Goal: Navigation & Orientation: Find specific page/section

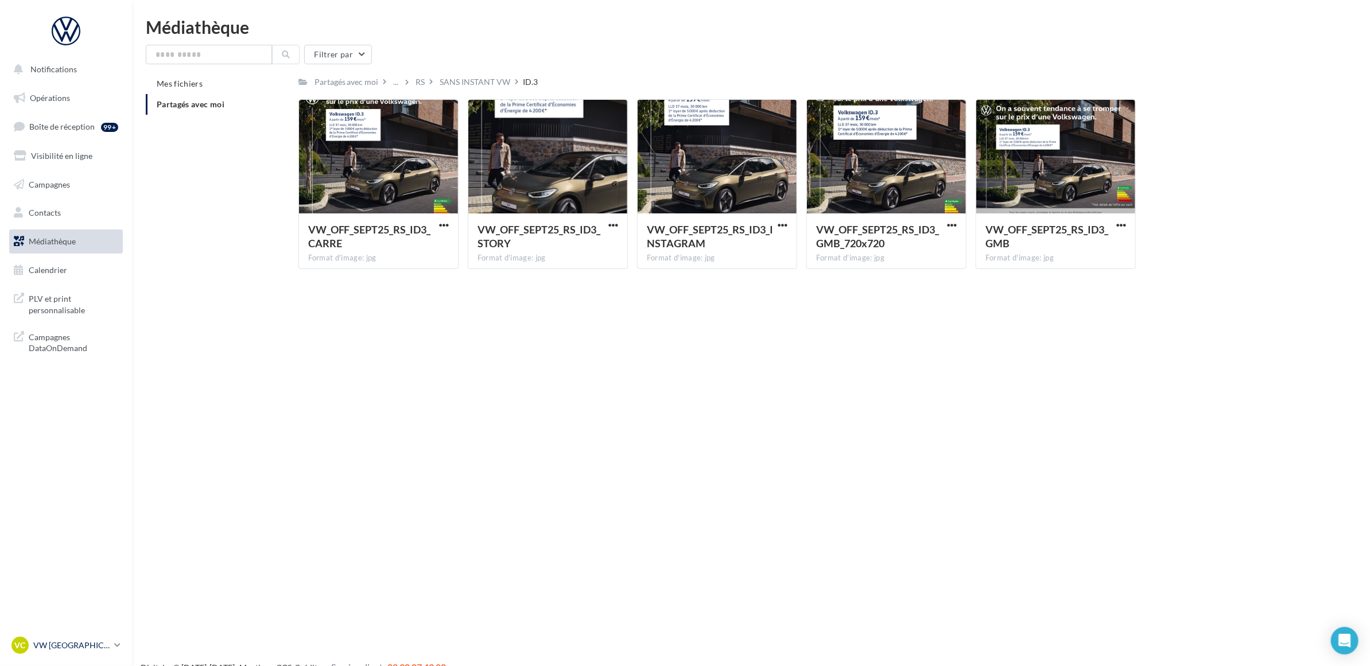
click at [55, 646] on p "VW [GEOGRAPHIC_DATA]" at bounding box center [71, 645] width 76 height 11
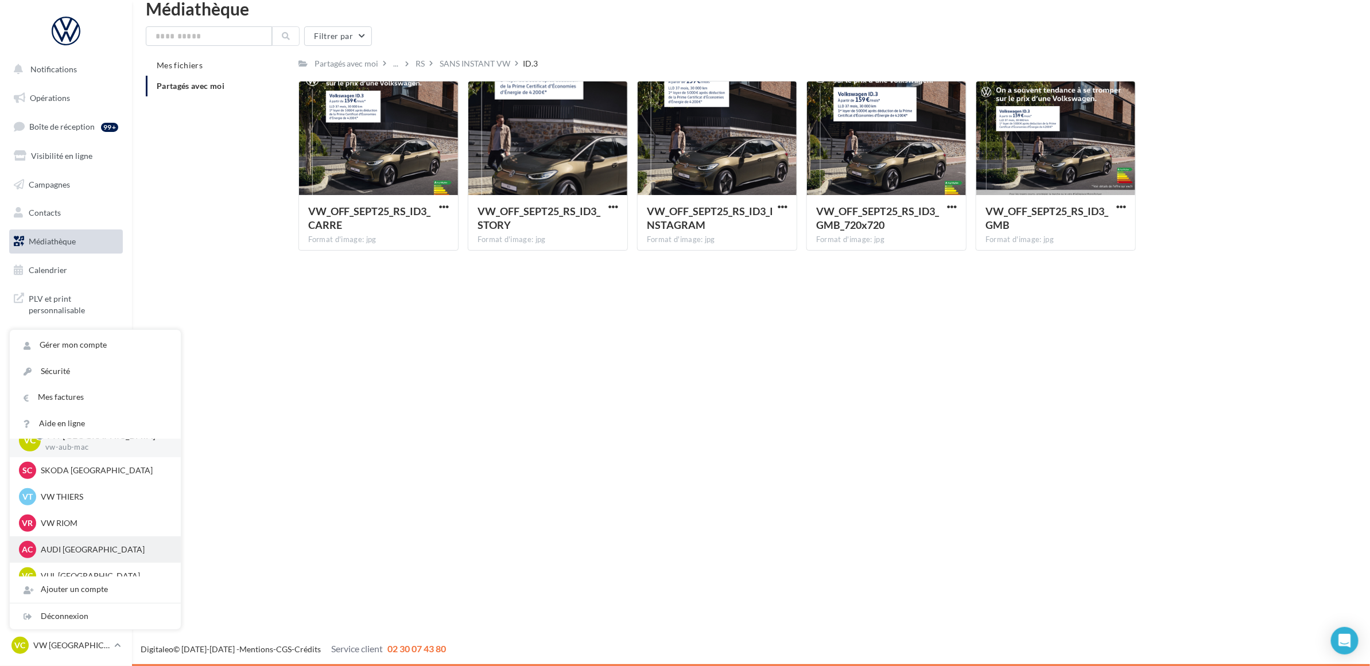
scroll to position [26, 0]
click at [76, 562] on p "VUL CLERMONT-FERRAND" at bounding box center [104, 563] width 126 height 11
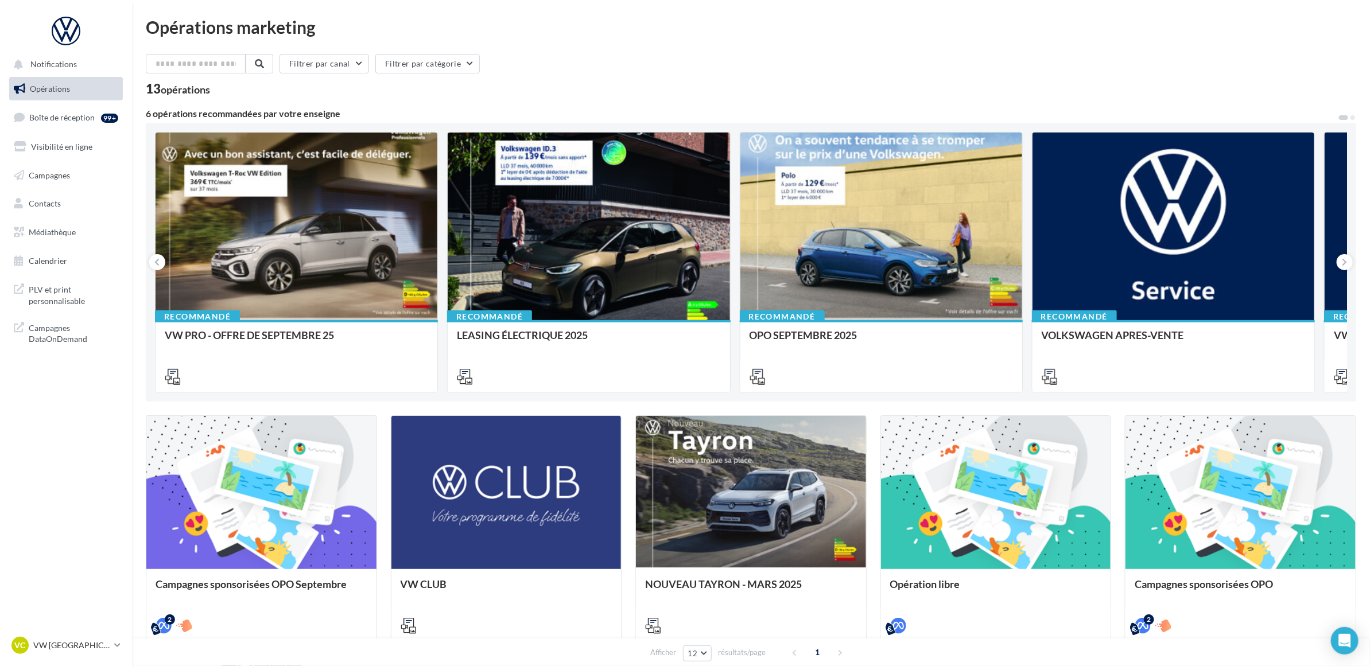
click at [79, 160] on ul "Opérations Boîte de réception 99+ Visibilité en ligne Campagnes Contacts Médiat…" at bounding box center [66, 174] width 123 height 205
click at [77, 151] on link "Visibilité en ligne" at bounding box center [66, 147] width 118 height 24
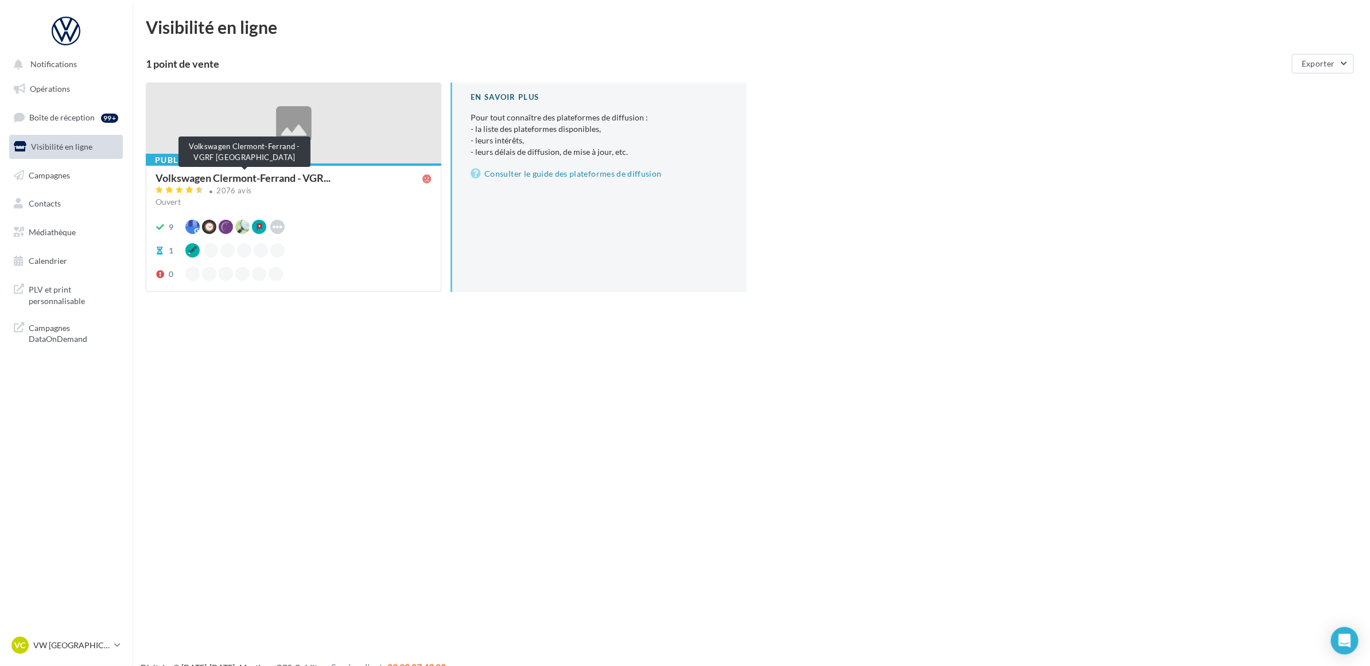
click at [270, 173] on span "Volkswagen Clermont-Ferrand - VGR..." at bounding box center [242, 178] width 175 height 10
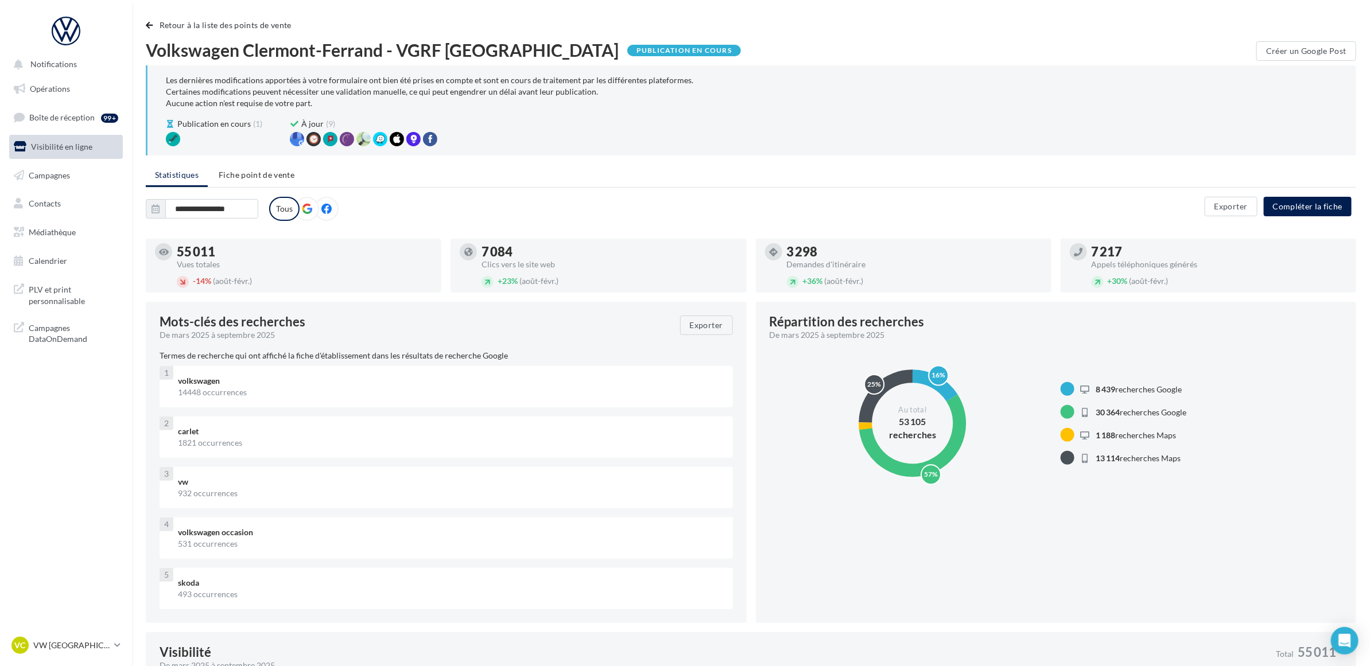
click at [321, 204] on icon at bounding box center [326, 209] width 10 height 10
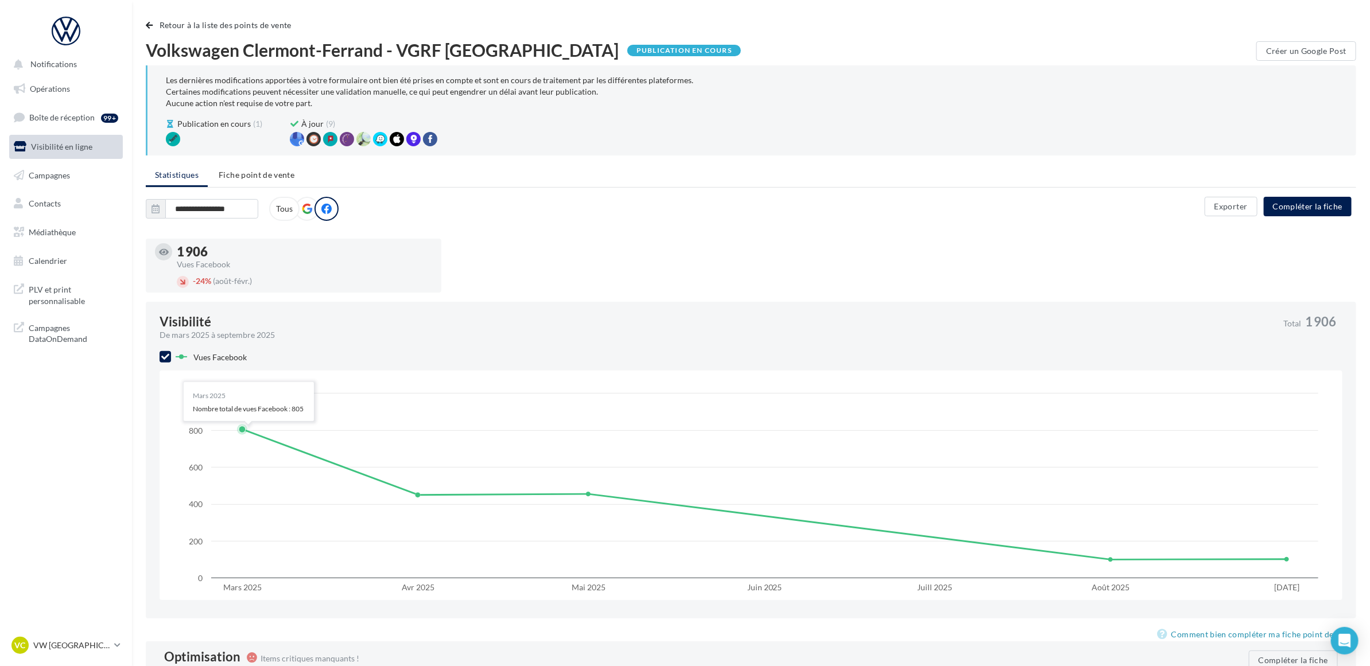
click at [71, 464] on nav "Notifications Opérations Boîte de réception 99+ Visibilité en ligne Campagnes C…" at bounding box center [66, 333] width 132 height 666
click at [73, 644] on p "VW [GEOGRAPHIC_DATA]" at bounding box center [71, 645] width 76 height 11
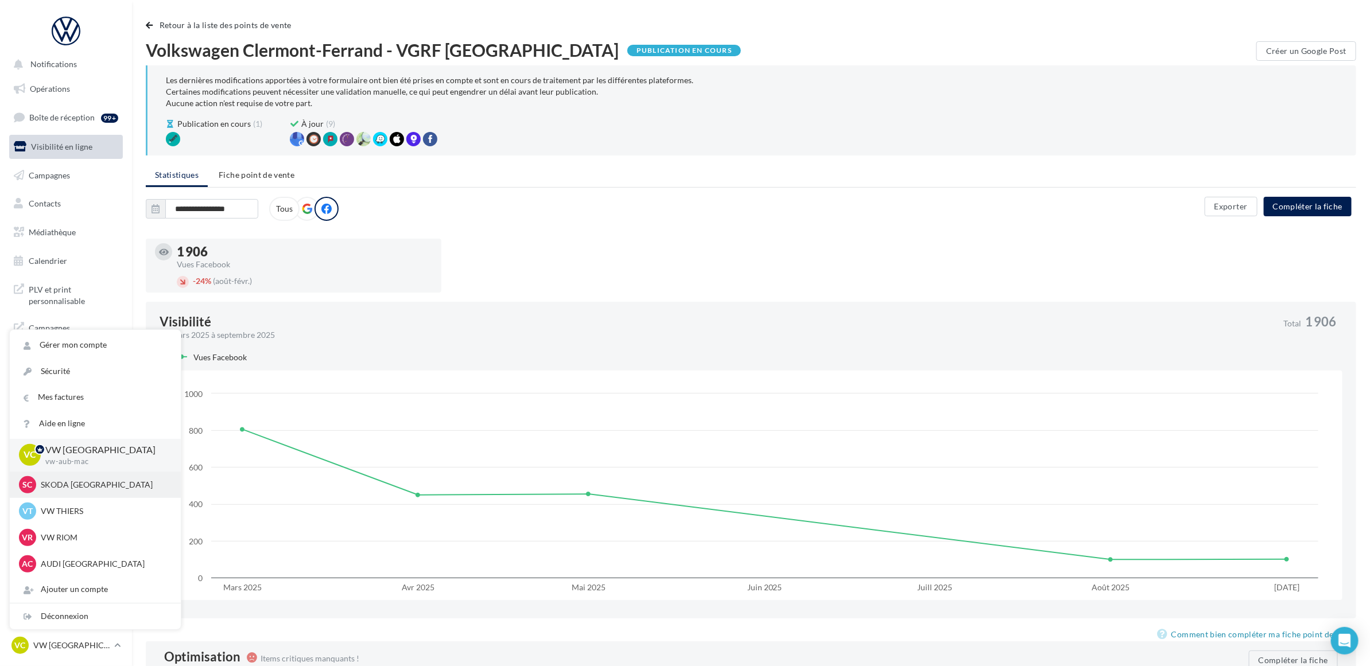
click at [86, 487] on p "SKODA [GEOGRAPHIC_DATA]" at bounding box center [104, 484] width 126 height 11
